Goal: Task Accomplishment & Management: Use online tool/utility

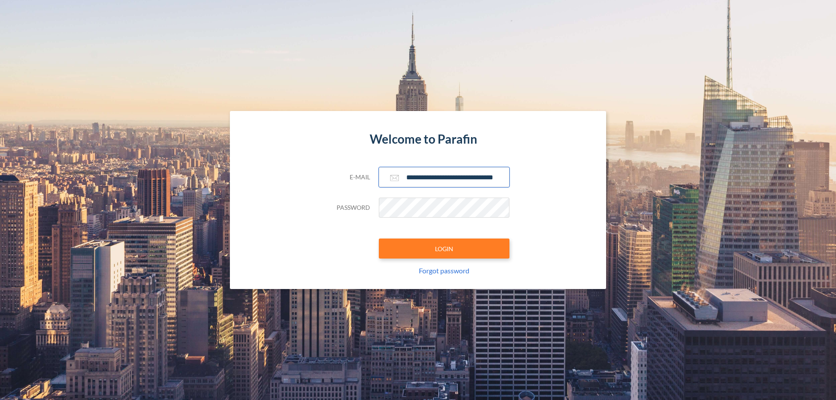
scroll to position [0, 14]
type input "**********"
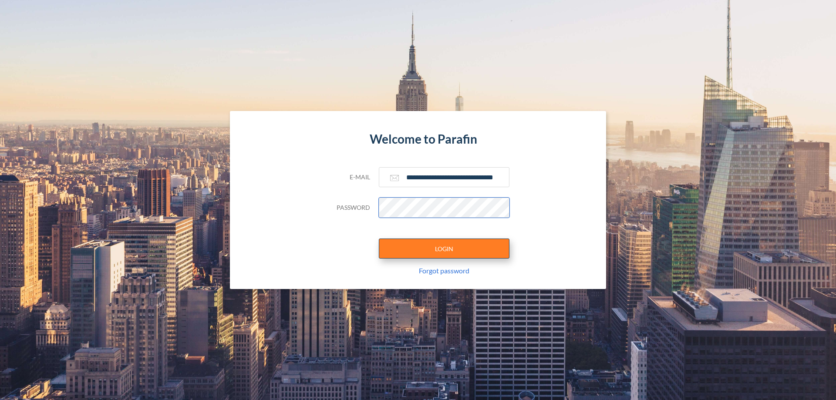
scroll to position [0, 0]
click at [444, 248] on button "LOGIN" at bounding box center [444, 248] width 131 height 20
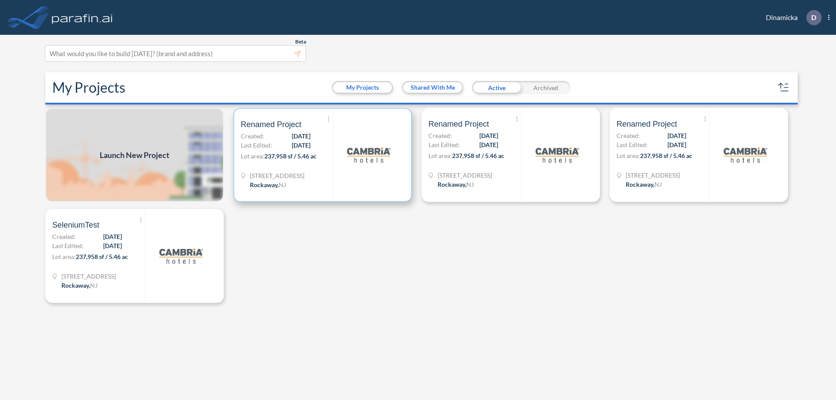
scroll to position [2, 0]
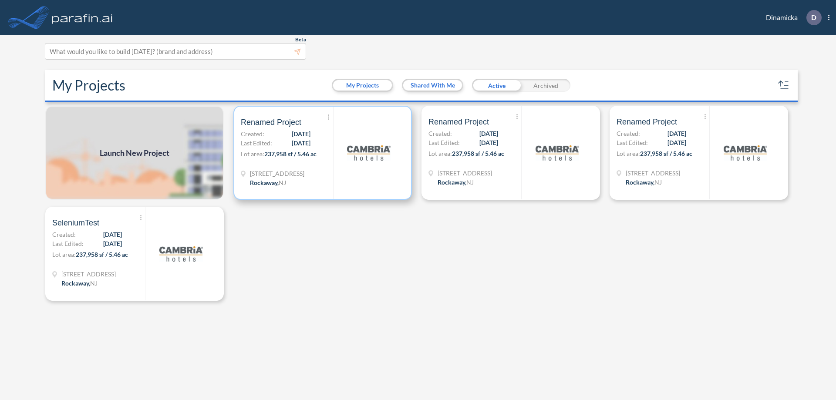
click at [322, 153] on p "Lot area: 237,958 sf / 5.46 ac" at bounding box center [287, 155] width 92 height 13
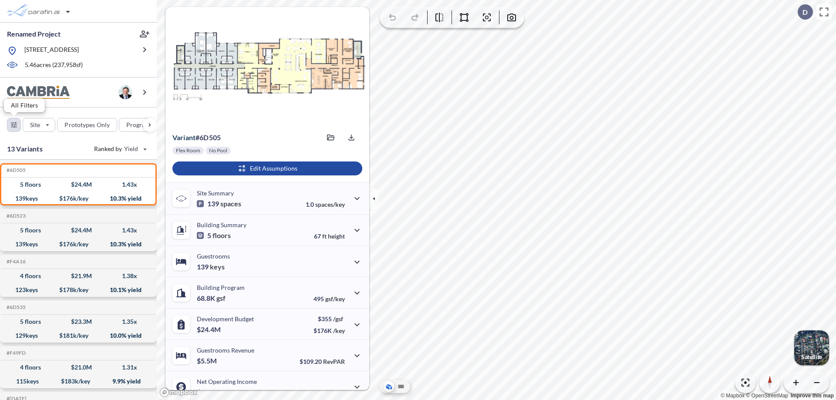
click at [14, 124] on div "button" at bounding box center [13, 124] width 13 height 13
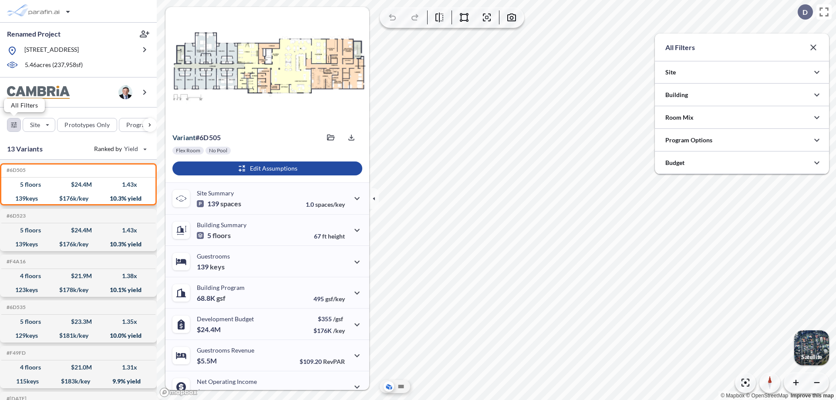
scroll to position [435170, 434996]
click at [742, 140] on div at bounding box center [741, 140] width 174 height 22
